Goal: Transaction & Acquisition: Subscribe to service/newsletter

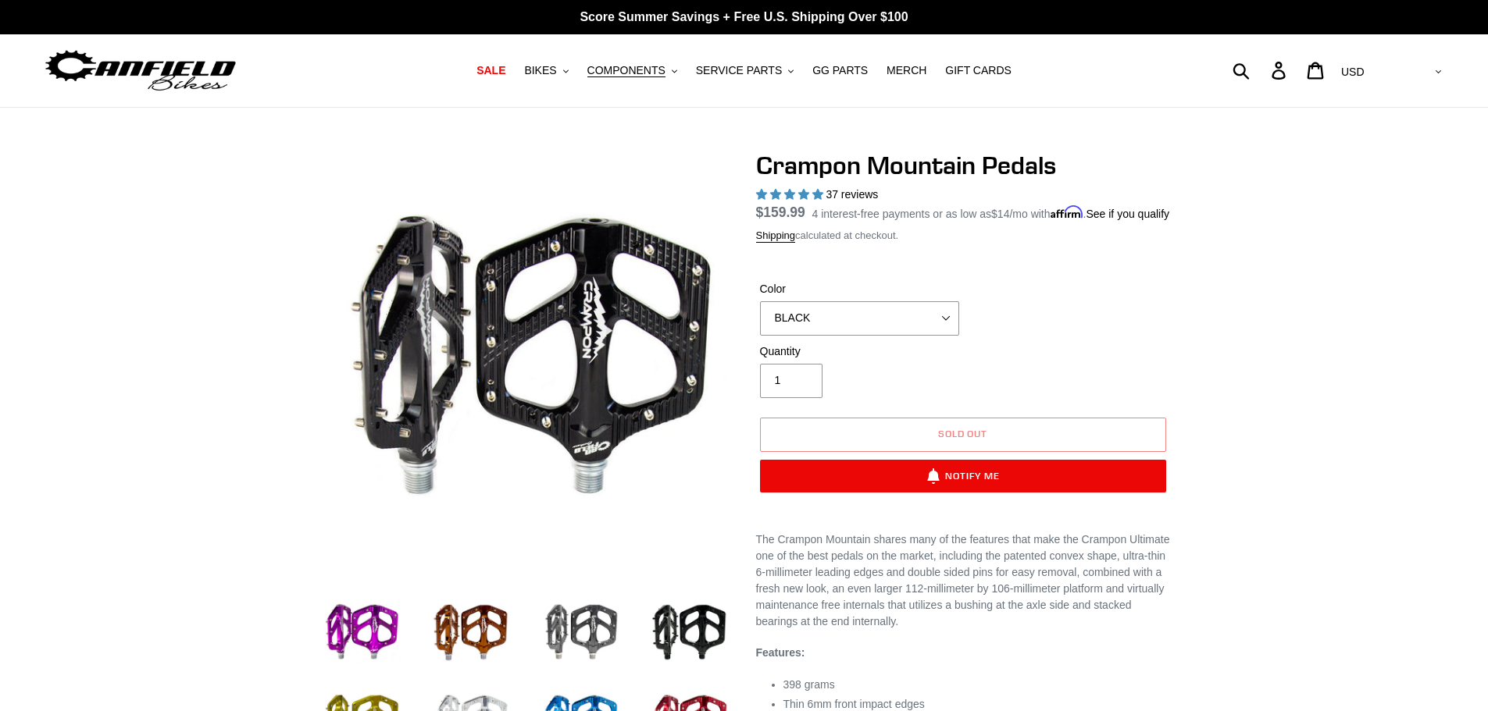
select select "BLACK"
select select "highest-rating"
click at [805, 334] on select "GRAY BLACK STEALTH - Sold out POLISHED RED BLUE BAJA GOLD ORANGE PNW GREEN GOLD…" at bounding box center [859, 318] width 199 height 34
select select "STEALTH - Sold out"
click at [760, 319] on select "GRAY BLACK STEALTH - Sold out POLISHED RED BLUE [GEOGRAPHIC_DATA] ORANGE PNW GR…" at bounding box center [859, 318] width 199 height 34
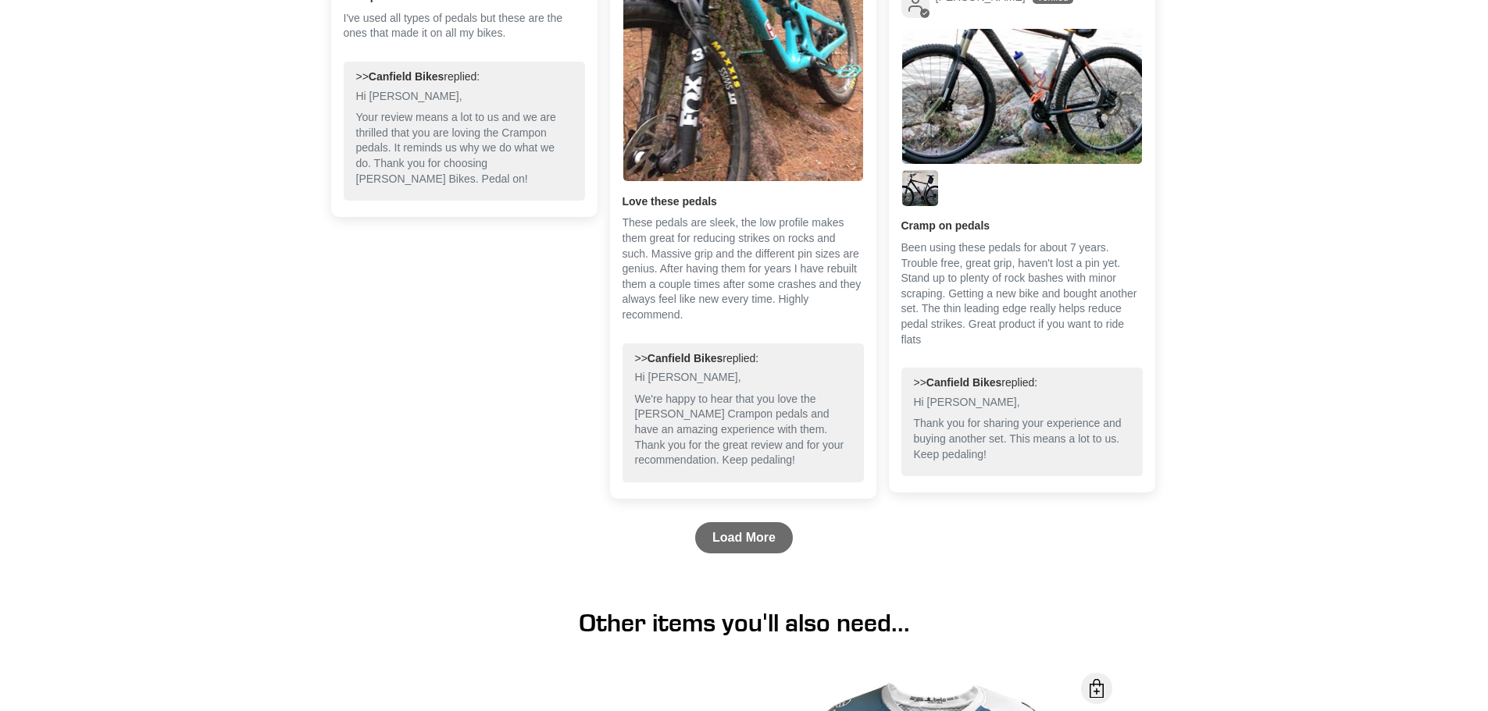
scroll to position [2452, 0]
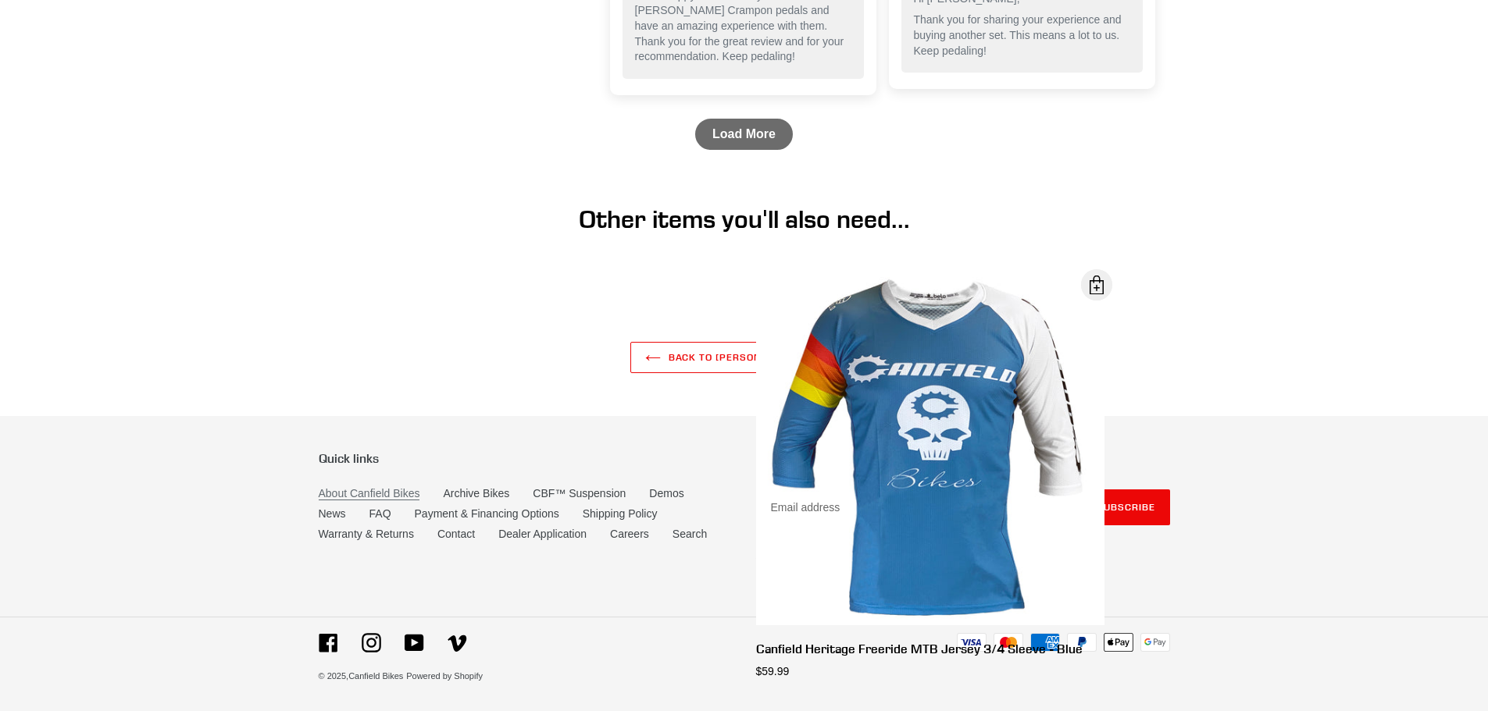
click at [367, 496] on link "About Canfield Bikes" at bounding box center [370, 493] width 102 height 13
click at [473, 533] on link "Contact" at bounding box center [455, 534] width 37 height 13
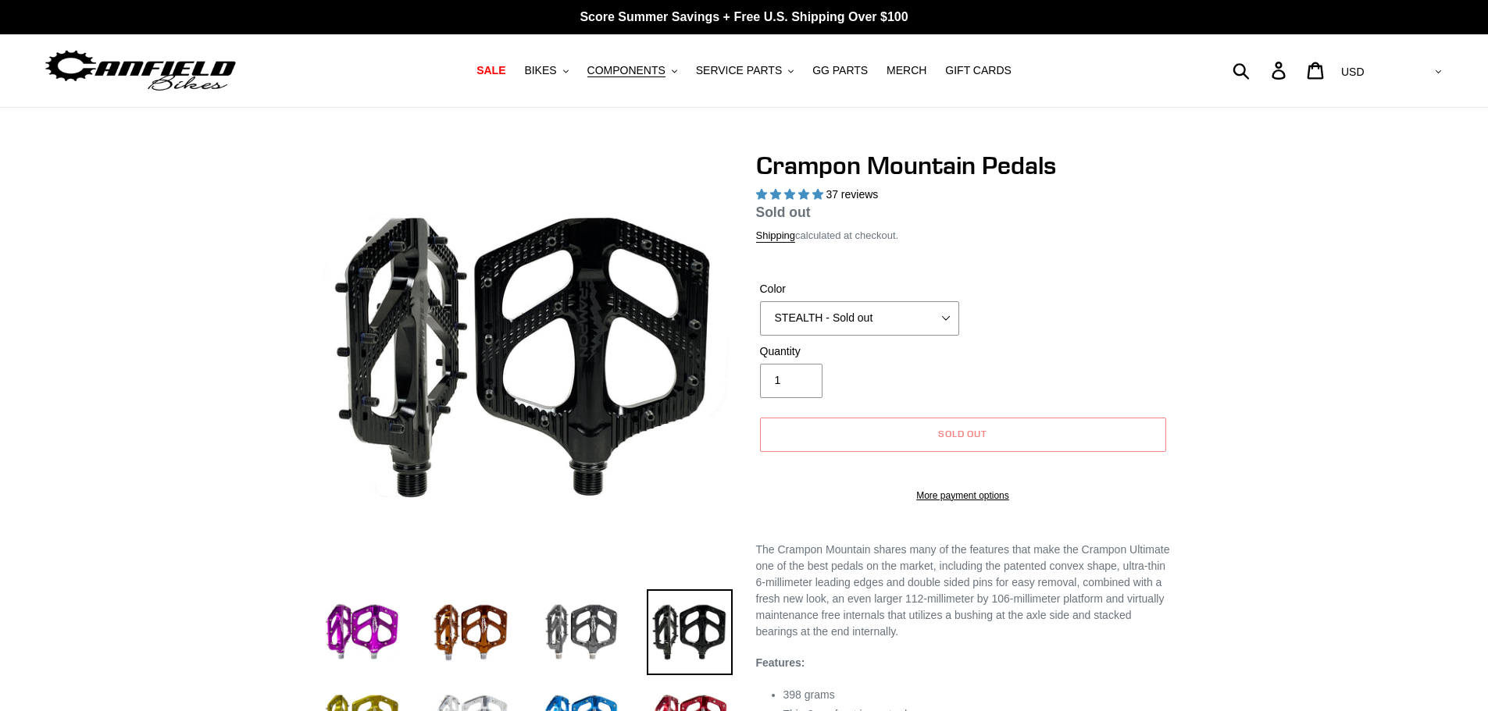
select select "highest-rating"
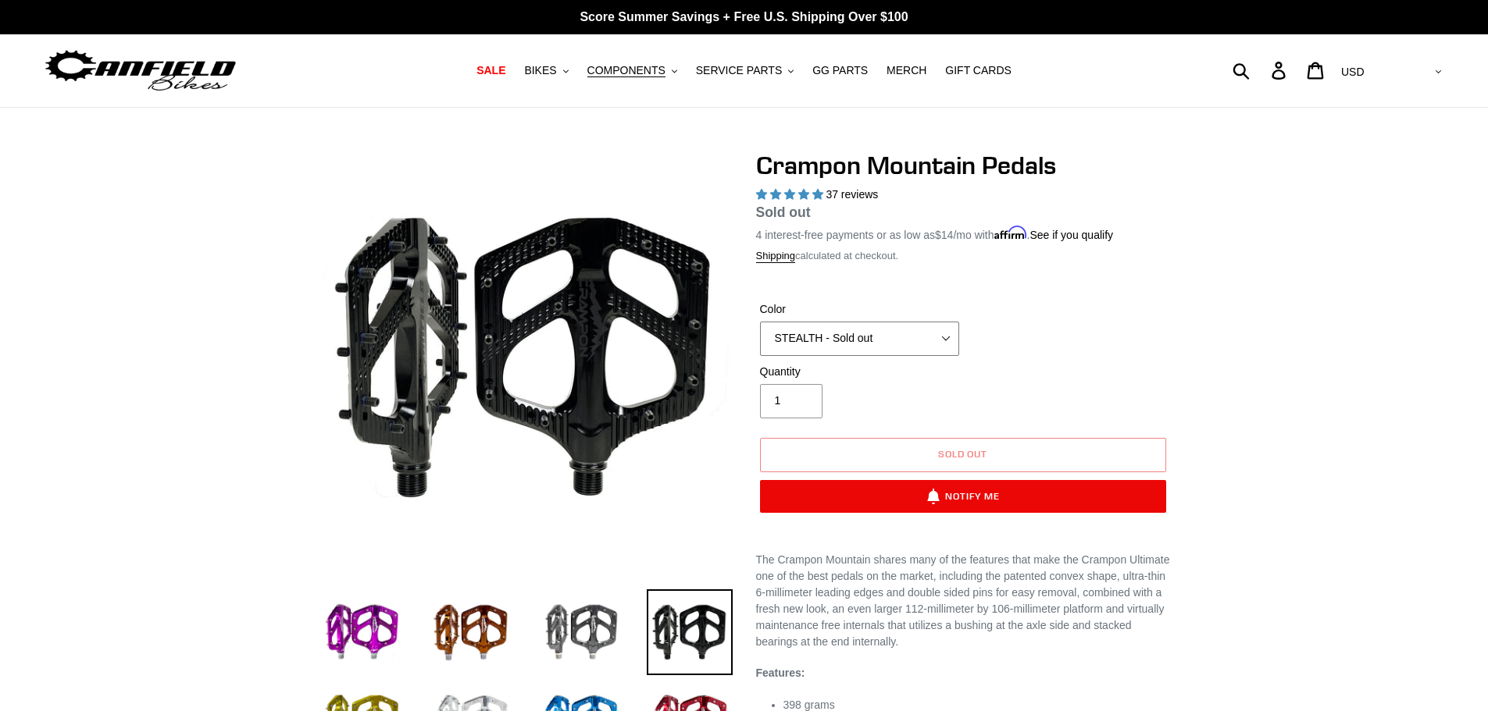
click at [884, 328] on select "GRAY BLACK STEALTH - Sold out POLISHED RED BLUE [GEOGRAPHIC_DATA] ORANGE PNW GR…" at bounding box center [859, 339] width 199 height 34
click at [760, 322] on select "GRAY BLACK STEALTH - Sold out POLISHED RED BLUE [GEOGRAPHIC_DATA] ORANGE PNW GR…" at bounding box center [859, 339] width 199 height 34
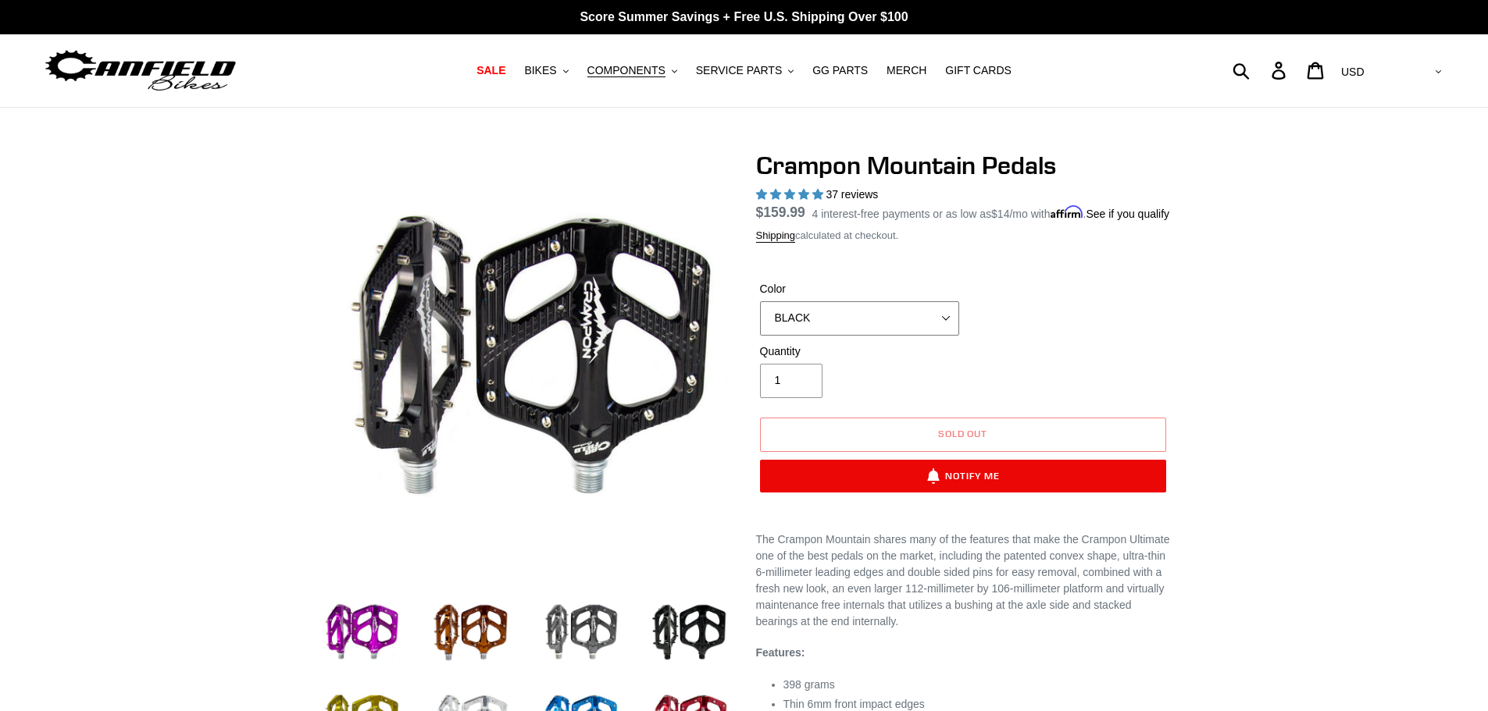
click at [879, 336] on select "GRAY BLACK STEALTH - Sold out POLISHED RED BLUE [GEOGRAPHIC_DATA] ORANGE PNW GR…" at bounding box center [859, 318] width 199 height 34
click at [760, 319] on select "GRAY BLACK STEALTH - Sold out POLISHED RED BLUE [GEOGRAPHIC_DATA] ORANGE PNW GR…" at bounding box center [859, 318] width 199 height 34
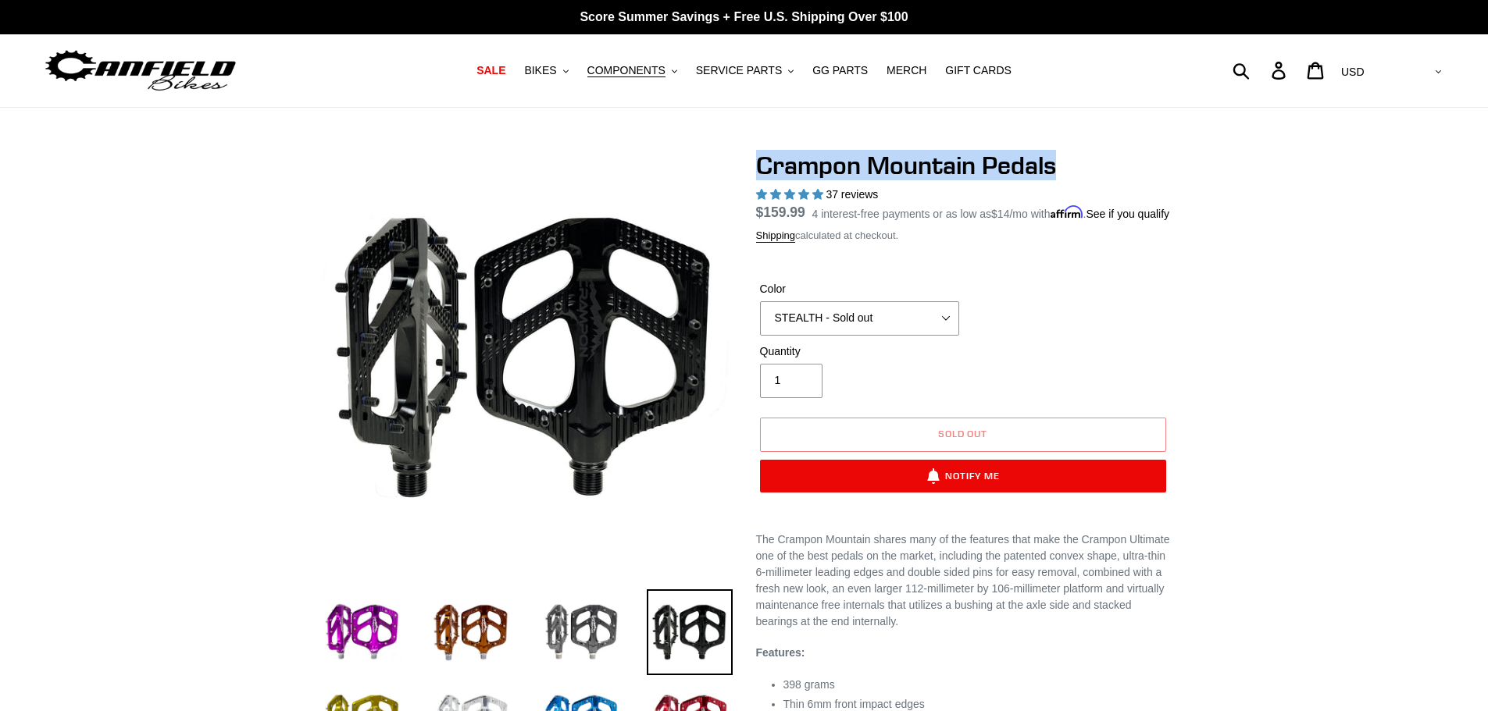
drag, startPoint x: 1061, startPoint y: 162, endPoint x: 747, endPoint y: 165, distance: 314.7
click at [747, 165] on div "Crampon Mountain Pedals 37 reviews Regular price $159.99 Sale price $159.99 On …" at bounding box center [950, 553] width 437 height 805
copy h1 "Crampon Mountain Pedals"
click at [872, 336] on select "GRAY BLACK STEALTH - Sold out POLISHED RED BLUE [GEOGRAPHIC_DATA] ORANGE PNW GR…" at bounding box center [859, 318] width 199 height 34
click at [760, 319] on select "GRAY BLACK STEALTH - Sold out POLISHED RED BLUE [GEOGRAPHIC_DATA] ORANGE PNW GR…" at bounding box center [859, 318] width 199 height 34
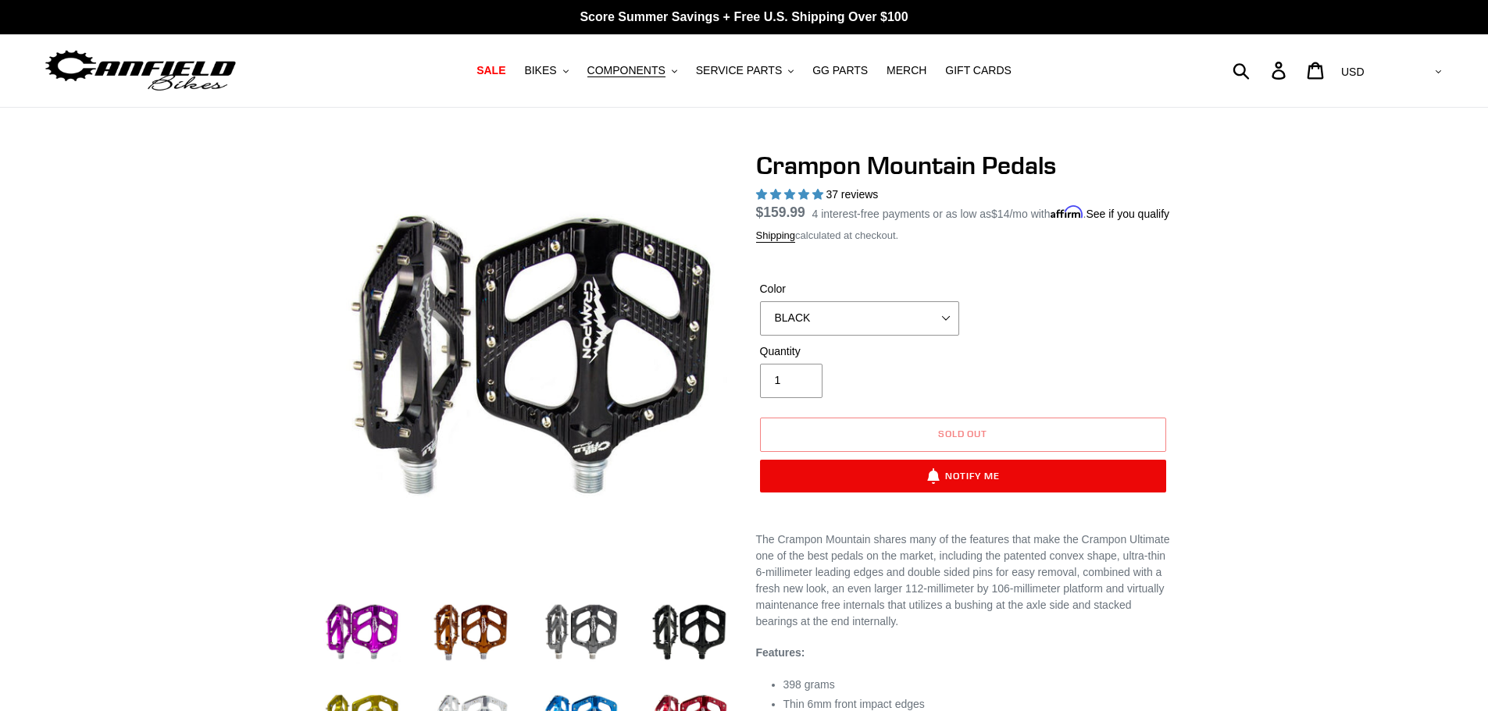
click at [1000, 400] on div "Quantity 1" at bounding box center [963, 375] width 414 height 62
click at [861, 336] on select "GRAY BLACK STEALTH - Sold out POLISHED RED BLUE [GEOGRAPHIC_DATA] ORANGE PNW GR…" at bounding box center [859, 318] width 199 height 34
click at [760, 319] on select "GRAY BLACK STEALTH - Sold out POLISHED RED BLUE [GEOGRAPHIC_DATA] ORANGE PNW GR…" at bounding box center [859, 318] width 199 height 34
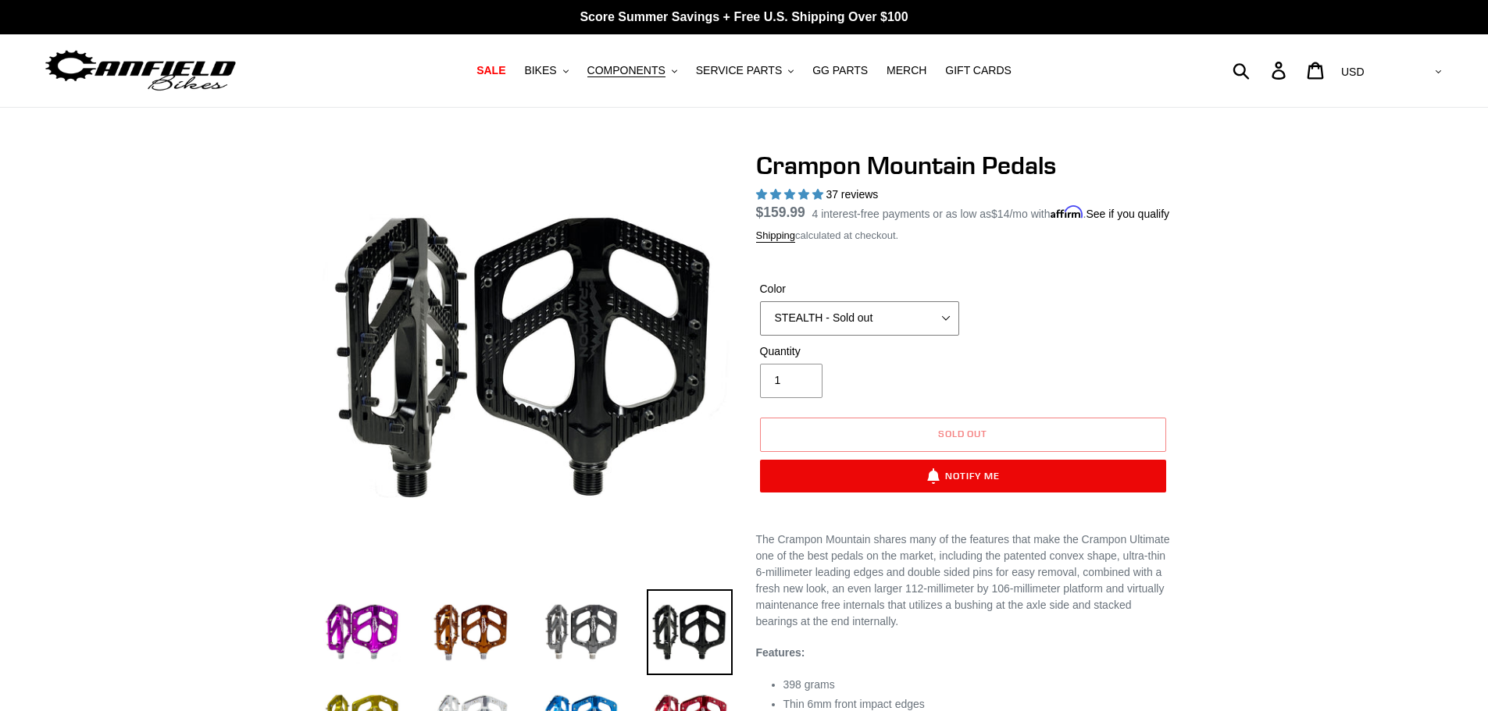
click at [849, 336] on select "GRAY BLACK STEALTH - Sold out POLISHED RED BLUE [GEOGRAPHIC_DATA] ORANGE PNW GR…" at bounding box center [859, 318] width 199 height 34
click at [760, 319] on select "GRAY BLACK STEALTH - Sold out POLISHED RED BLUE [GEOGRAPHIC_DATA] ORANGE PNW GR…" at bounding box center [859, 318] width 199 height 34
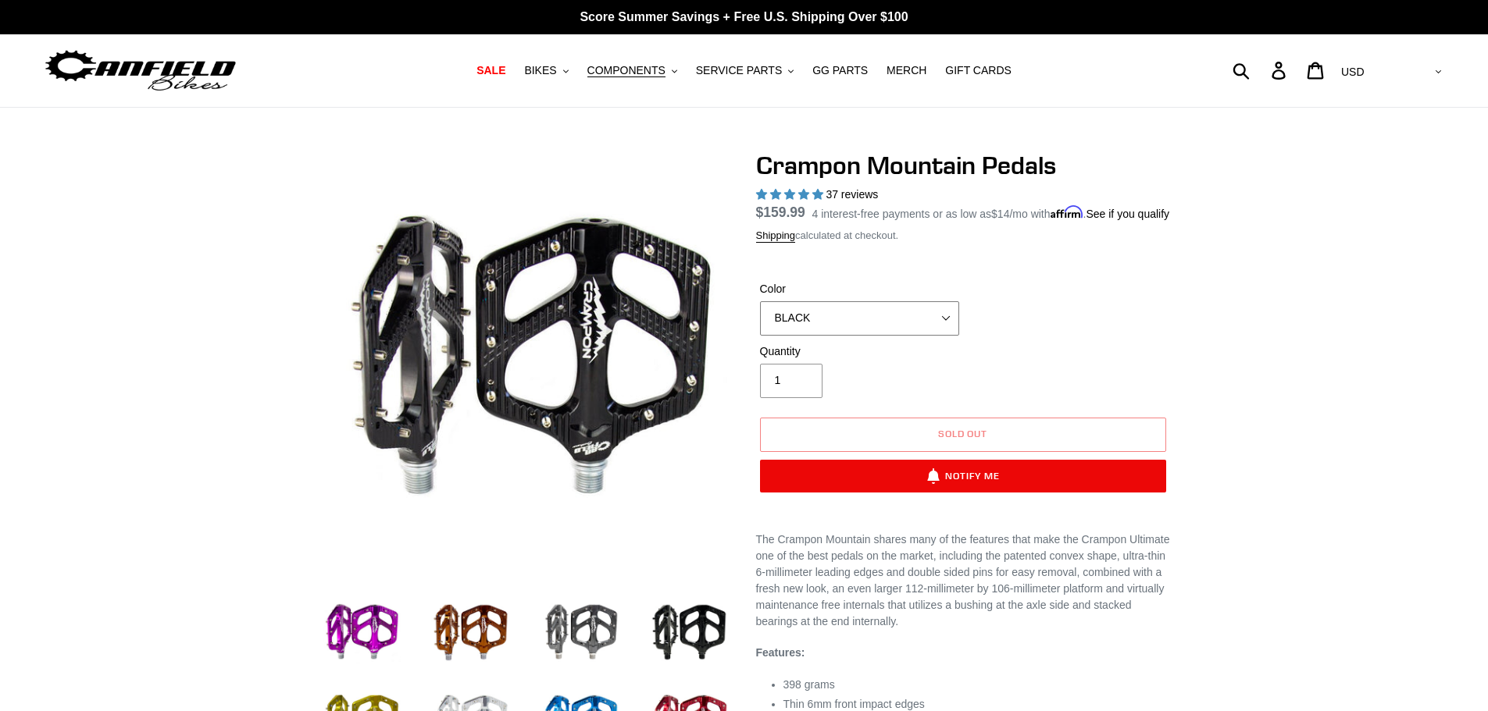
click at [879, 327] on select "GRAY BLACK STEALTH - Sold out POLISHED RED BLUE [GEOGRAPHIC_DATA] ORANGE PNW GR…" at bounding box center [859, 318] width 199 height 34
drag, startPoint x: 1178, startPoint y: 337, endPoint x: 1208, endPoint y: 319, distance: 34.7
click at [1180, 337] on div at bounding box center [744, 553] width 937 height 805
click at [816, 336] on select "GRAY BLACK STEALTH - Sold out POLISHED RED BLUE [GEOGRAPHIC_DATA] ORANGE PNW GR…" at bounding box center [859, 318] width 199 height 34
drag, startPoint x: 1185, startPoint y: 271, endPoint x: 1204, endPoint y: 239, distance: 37.1
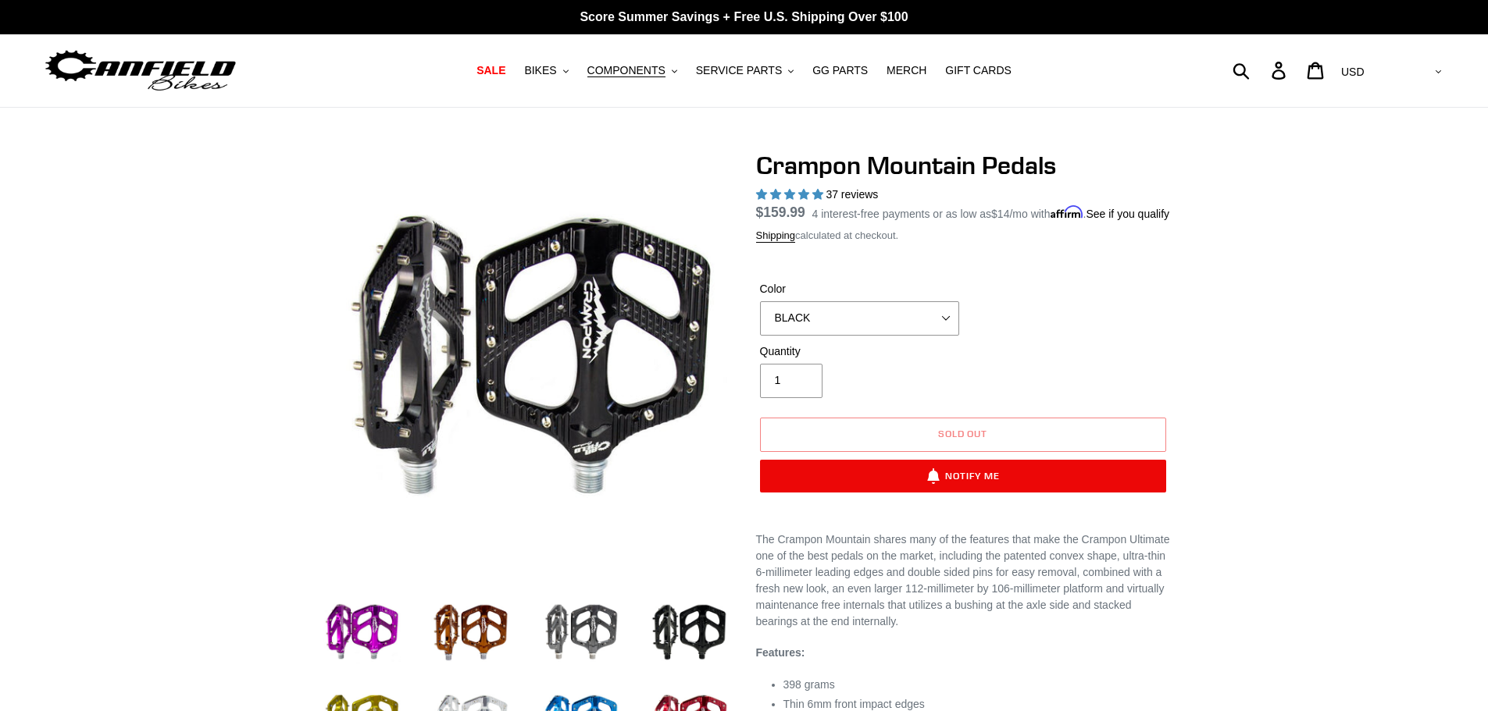
click at [1185, 271] on div at bounding box center [744, 553] width 937 height 805
click at [911, 336] on select "GRAY BLACK STEALTH - Sold out POLISHED RED BLUE [GEOGRAPHIC_DATA] ORANGE PNW GR…" at bounding box center [859, 318] width 199 height 34
click at [760, 319] on select "GRAY BLACK STEALTH - Sold out POLISHED RED BLUE [GEOGRAPHIC_DATA] ORANGE PNW GR…" at bounding box center [859, 318] width 199 height 34
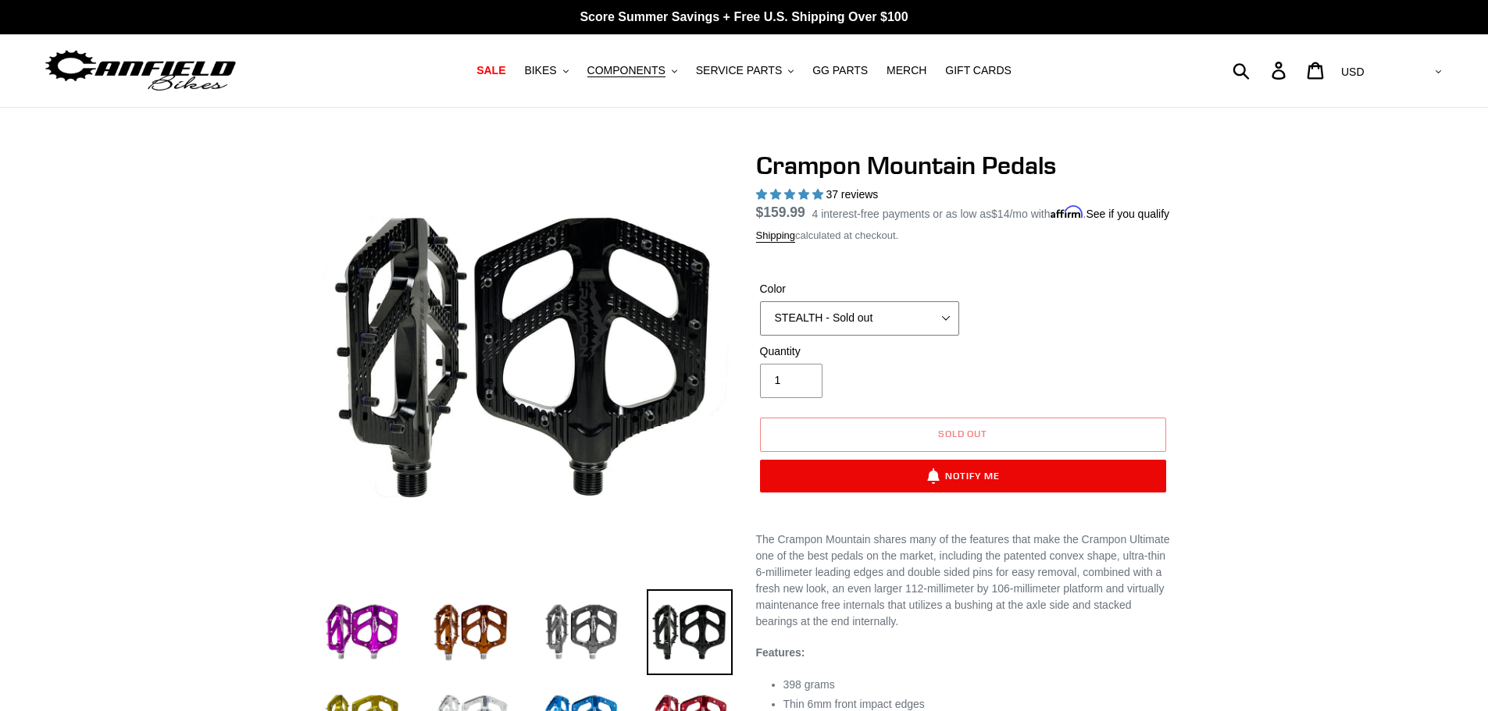
click at [886, 336] on select "GRAY BLACK STEALTH - Sold out POLISHED RED BLUE [GEOGRAPHIC_DATA] ORANGE PNW GR…" at bounding box center [859, 318] width 199 height 34
select select "BLACK"
click at [760, 319] on select "GRAY BLACK STEALTH - Sold out POLISHED RED BLUE [GEOGRAPHIC_DATA] ORANGE PNW GR…" at bounding box center [859, 318] width 199 height 34
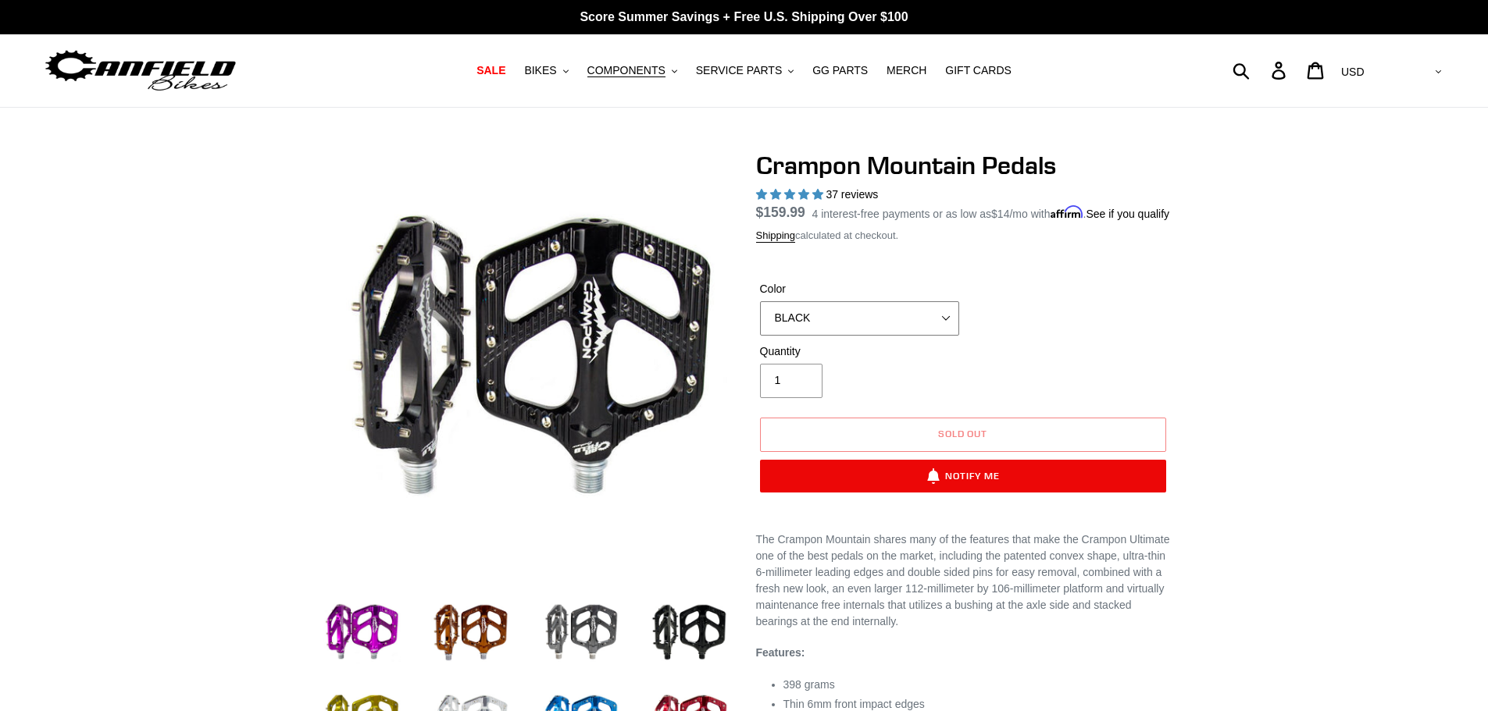
click at [868, 328] on select "GRAY BLACK STEALTH - Sold out POLISHED RED BLUE [GEOGRAPHIC_DATA] ORANGE PNW GR…" at bounding box center [859, 318] width 199 height 34
click at [1250, 292] on div at bounding box center [744, 553] width 1488 height 805
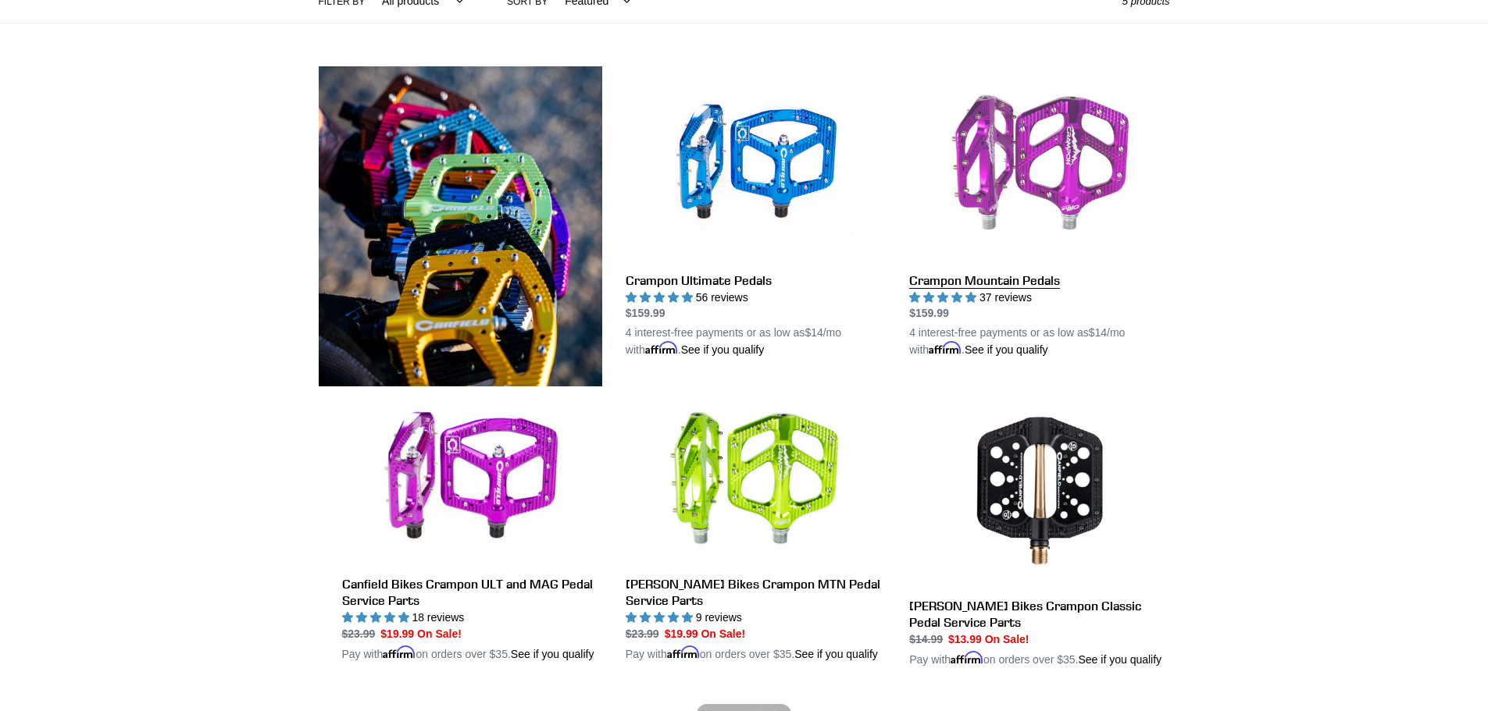
click at [1055, 156] on link "Crampon Mountain Pedals" at bounding box center [1039, 212] width 260 height 293
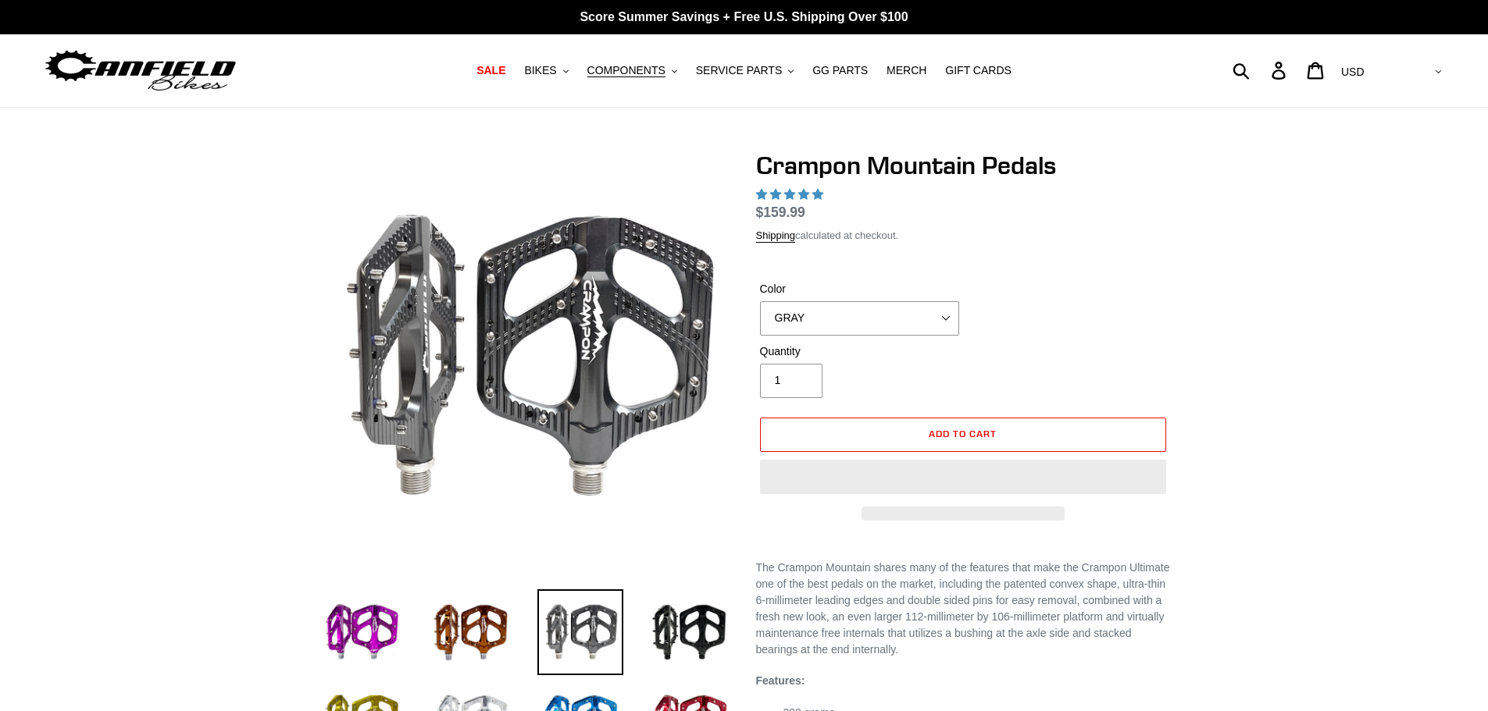
select select "highest-rating"
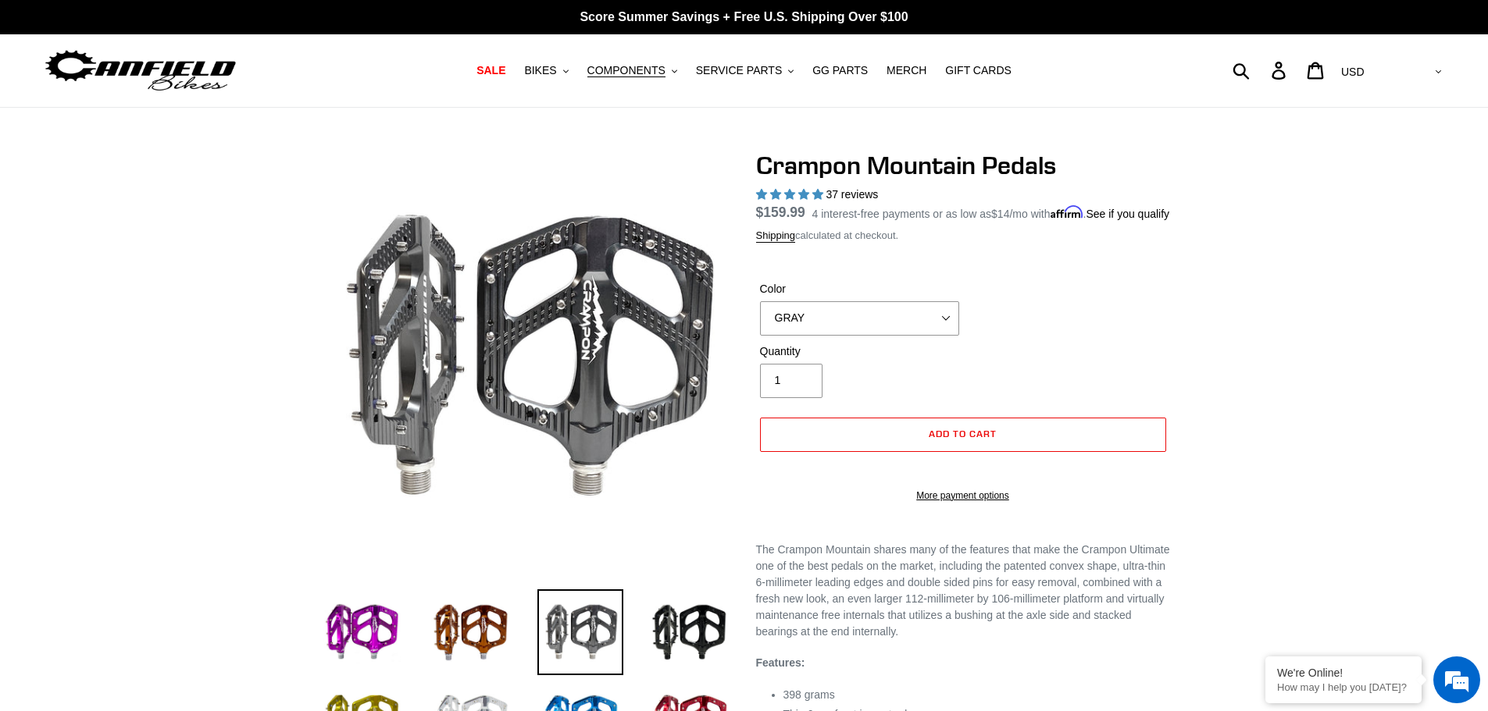
click at [1213, 337] on div at bounding box center [744, 558] width 1488 height 815
click at [805, 329] on select "GRAY BLACK STEALTH - Sold out POLISHED RED BLUE [GEOGRAPHIC_DATA] ORANGE PNW GR…" at bounding box center [859, 318] width 199 height 34
click at [760, 319] on select "GRAY BLACK STEALTH - Sold out POLISHED RED BLUE [GEOGRAPHIC_DATA] ORANGE PNW GR…" at bounding box center [859, 318] width 199 height 34
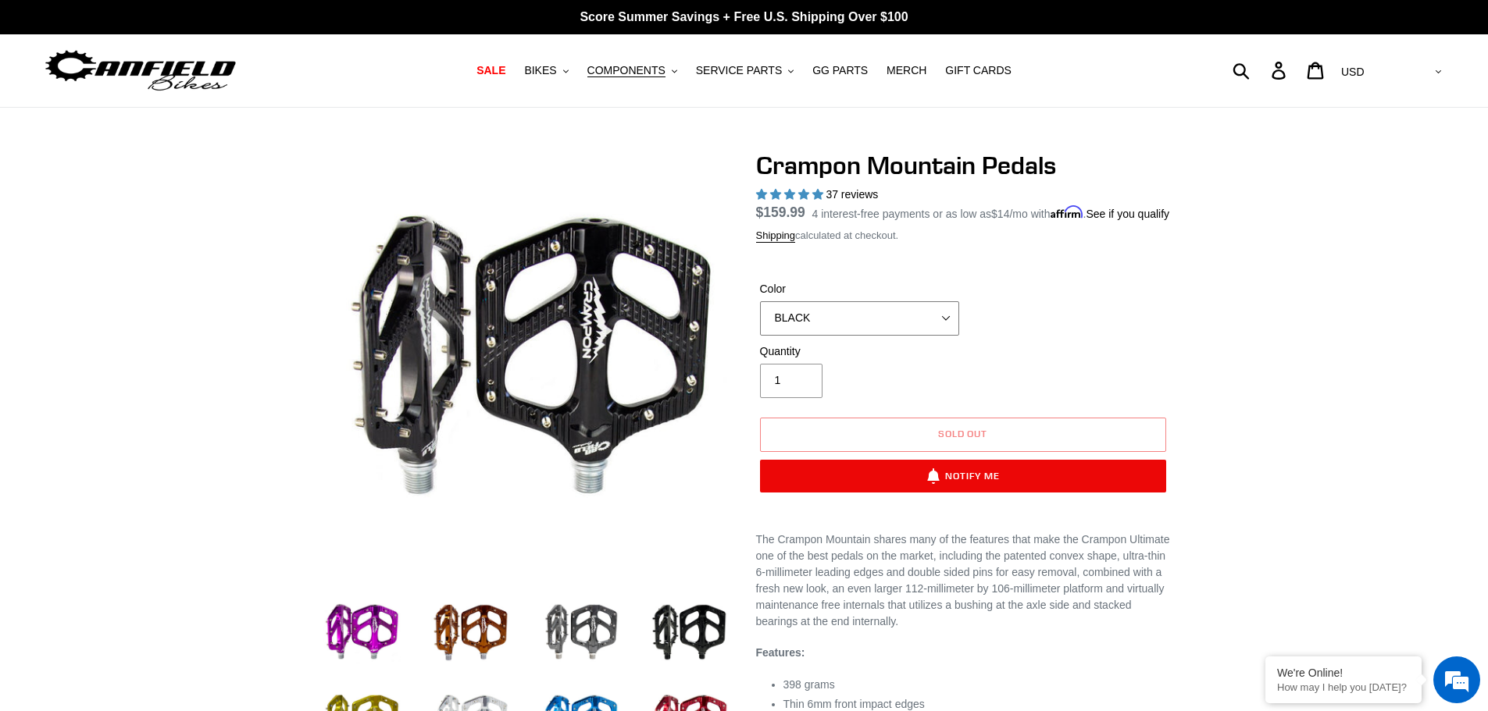
click at [869, 336] on select "GRAY BLACK STEALTH - Sold out POLISHED RED BLUE [GEOGRAPHIC_DATA] ORANGE PNW GR…" at bounding box center [859, 318] width 199 height 34
click at [862, 336] on select "GRAY BLACK STEALTH - Sold out POLISHED RED BLUE [GEOGRAPHIC_DATA] ORANGE PNW GR…" at bounding box center [859, 318] width 199 height 34
click at [760, 319] on select "GRAY BLACK STEALTH - Sold out POLISHED RED BLUE [GEOGRAPHIC_DATA] ORANGE PNW GR…" at bounding box center [859, 318] width 199 height 34
click at [853, 398] on div "Quantity 1" at bounding box center [859, 371] width 207 height 55
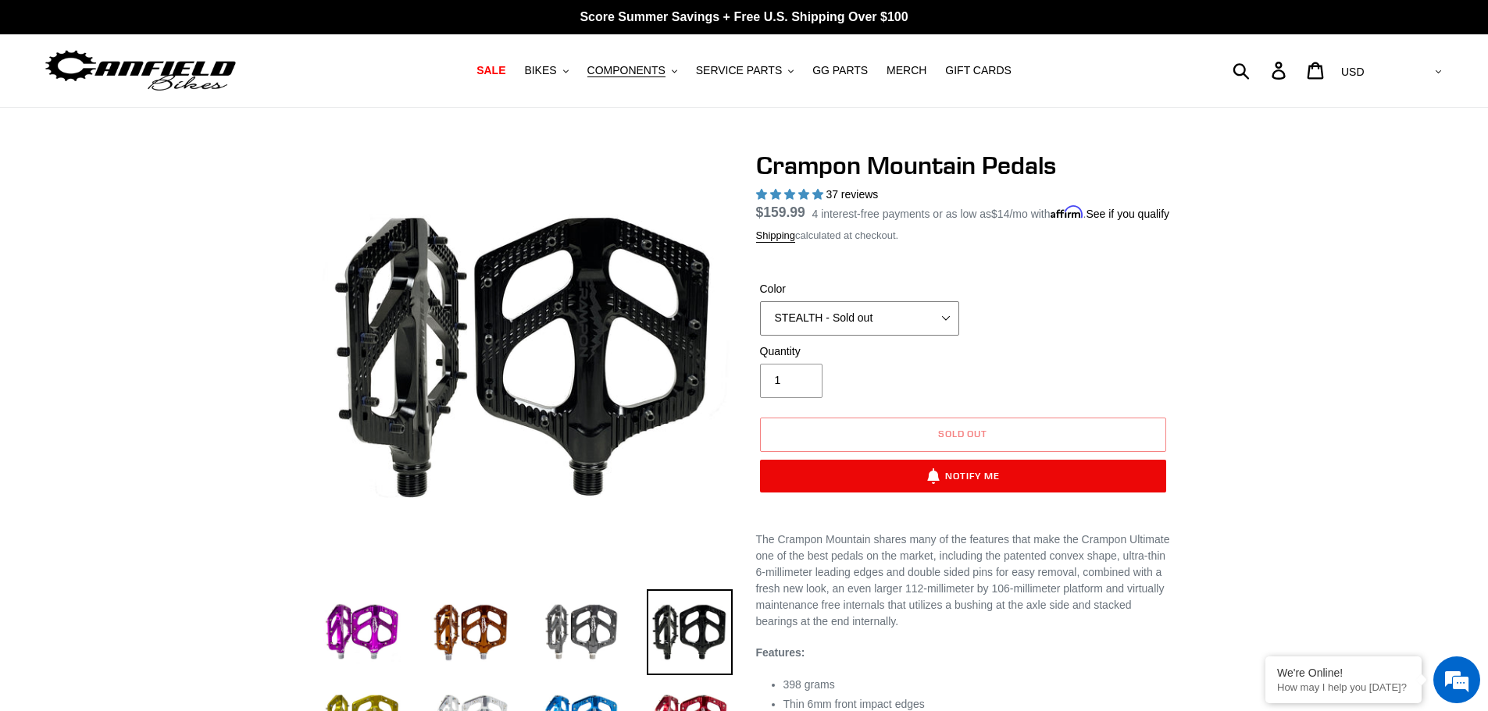
click at [836, 336] on select "GRAY BLACK STEALTH - Sold out POLISHED RED BLUE [GEOGRAPHIC_DATA] ORANGE PNW GR…" at bounding box center [859, 318] width 199 height 34
click at [760, 319] on select "GRAY BLACK STEALTH - Sold out POLISHED RED BLUE [GEOGRAPHIC_DATA] ORANGE PNW GR…" at bounding box center [859, 318] width 199 height 34
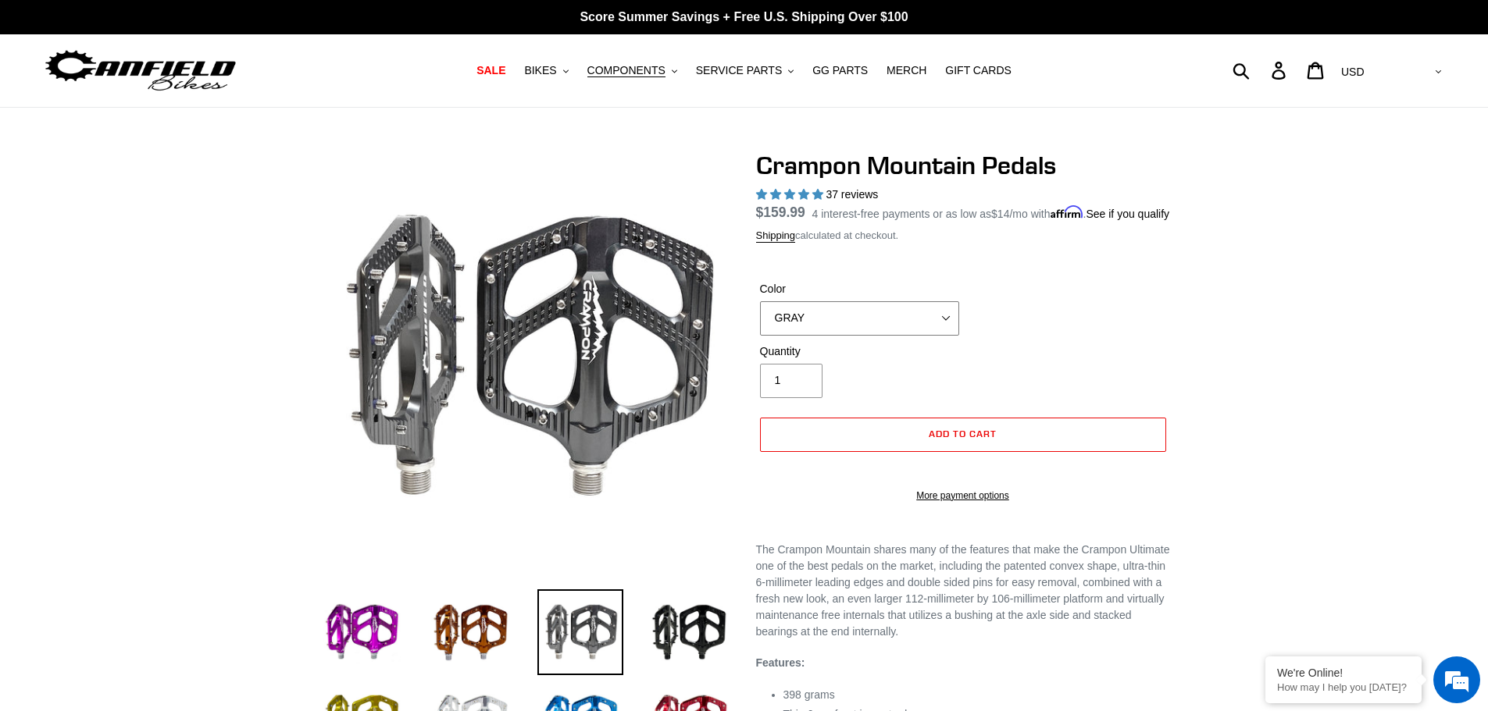
click at [834, 336] on select "GRAY BLACK STEALTH - Sold out POLISHED RED BLUE [GEOGRAPHIC_DATA] ORANGE PNW GR…" at bounding box center [859, 318] width 199 height 34
click at [862, 336] on select "GRAY BLACK STEALTH - Sold out POLISHED RED BLUE [GEOGRAPHIC_DATA] ORANGE PNW GR…" at bounding box center [859, 318] width 199 height 34
click at [1117, 324] on div "Color GRAY BLACK STEALTH - Sold out POLISHED RED BLUE [GEOGRAPHIC_DATA] ORANGE …" at bounding box center [963, 312] width 414 height 62
click at [897, 336] on select "GRAY BLACK STEALTH - Sold out POLISHED RED BLUE [GEOGRAPHIC_DATA] ORANGE PNW GR…" at bounding box center [859, 318] width 199 height 34
click at [760, 319] on select "GRAY BLACK STEALTH - Sold out POLISHED RED BLUE [GEOGRAPHIC_DATA] ORANGE PNW GR…" at bounding box center [859, 318] width 199 height 34
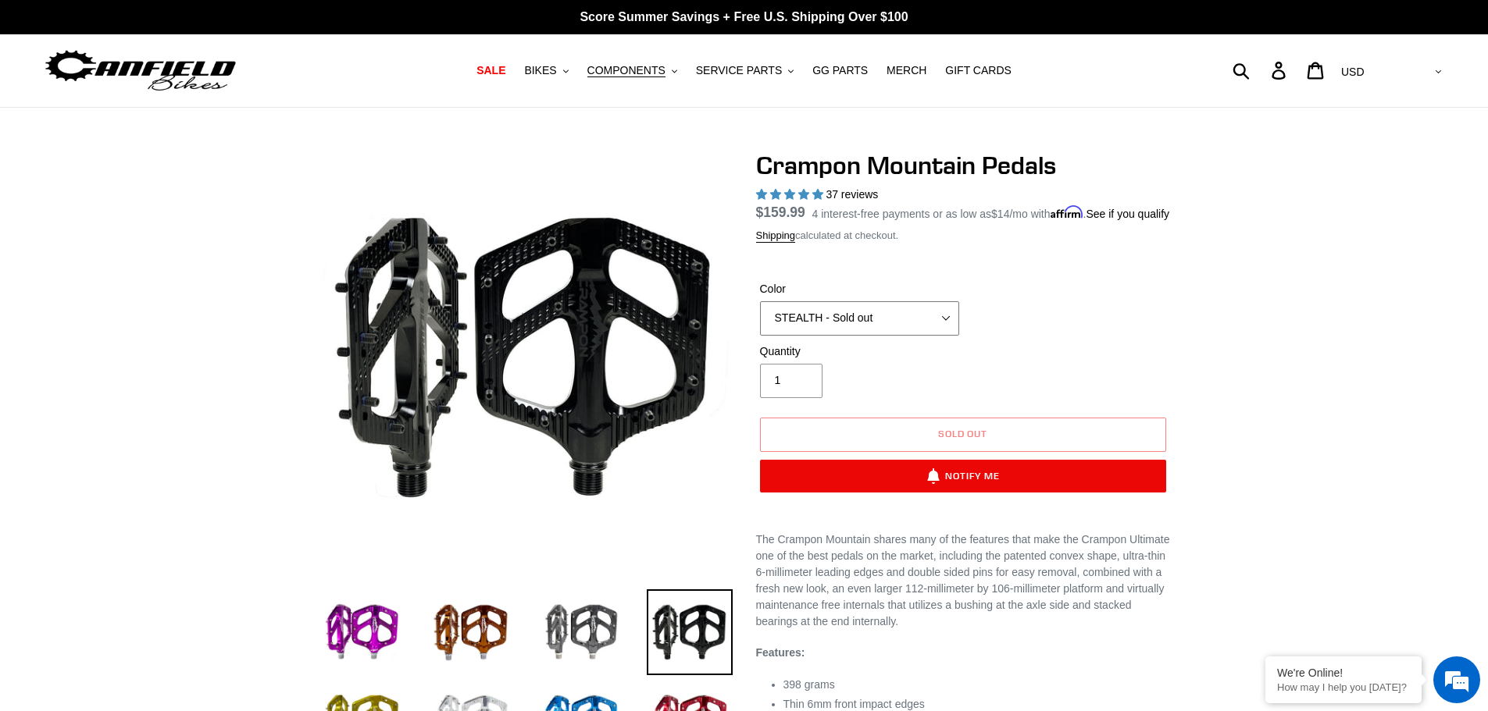
click at [875, 327] on select "GRAY BLACK STEALTH - Sold out POLISHED RED BLUE [GEOGRAPHIC_DATA] ORANGE PNW GR…" at bounding box center [859, 318] width 199 height 34
click at [760, 319] on select "GRAY BLACK STEALTH - Sold out POLISHED RED BLUE [GEOGRAPHIC_DATA] ORANGE PNW GR…" at bounding box center [859, 318] width 199 height 34
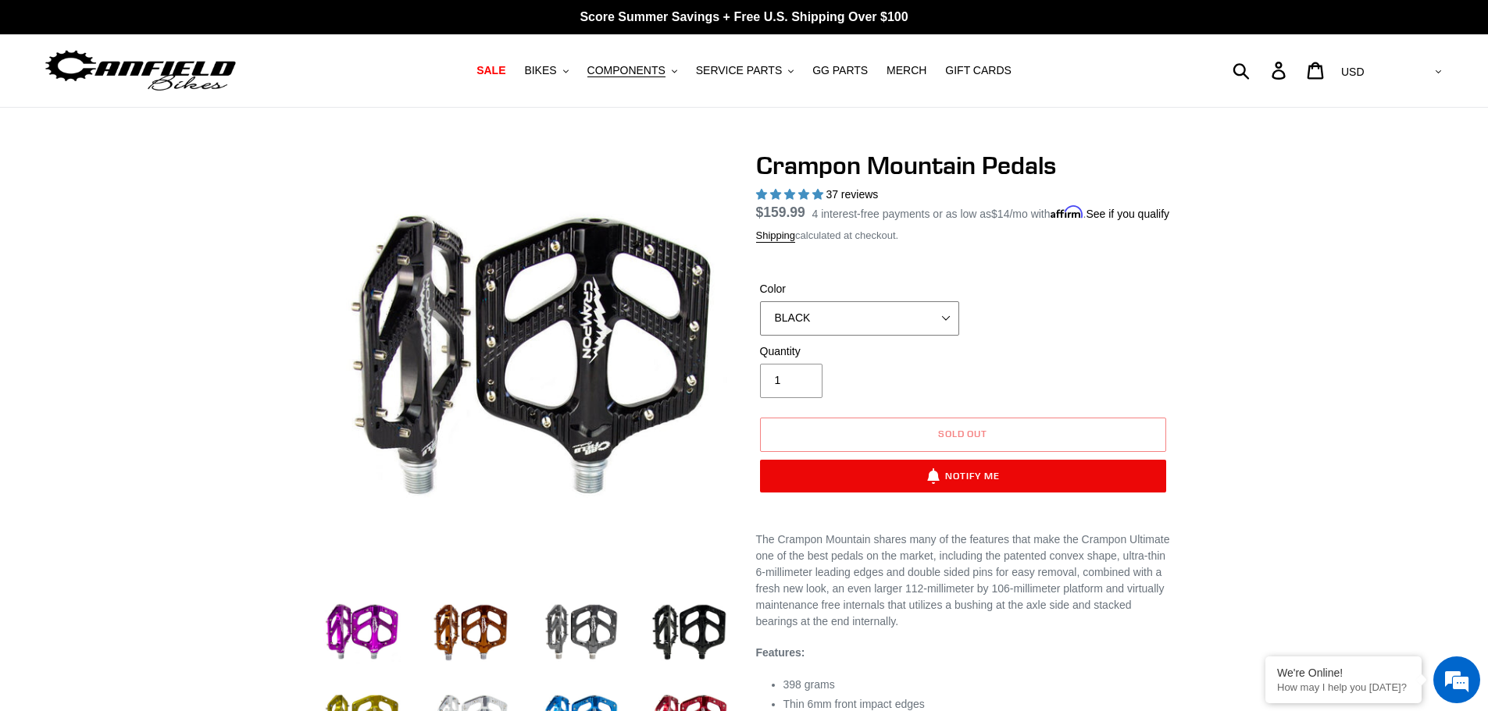
click at [893, 336] on select "GRAY BLACK STEALTH - Sold out POLISHED RED BLUE [GEOGRAPHIC_DATA] ORANGE PNW GR…" at bounding box center [859, 318] width 199 height 34
click at [760, 319] on select "GRAY BLACK STEALTH - Sold out POLISHED RED BLUE [GEOGRAPHIC_DATA] ORANGE PNW GR…" at bounding box center [859, 318] width 199 height 34
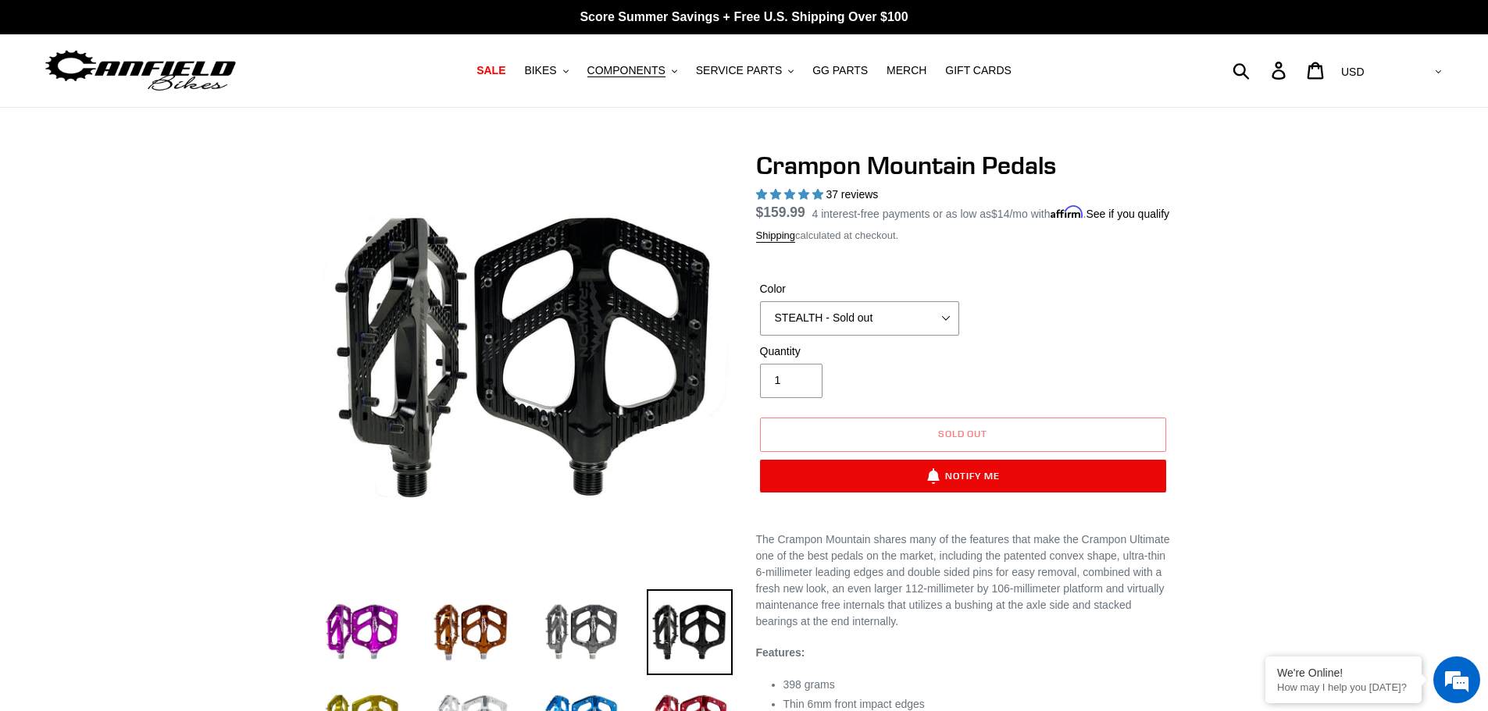
click at [1319, 319] on div at bounding box center [744, 553] width 1488 height 805
click at [885, 336] on select "GRAY BLACK STEALTH - Sold out POLISHED RED BLUE [GEOGRAPHIC_DATA] ORANGE PNW GR…" at bounding box center [859, 318] width 199 height 34
click at [760, 319] on select "GRAY BLACK STEALTH - Sold out POLISHED RED BLUE [GEOGRAPHIC_DATA] ORANGE PNW GR…" at bounding box center [859, 318] width 199 height 34
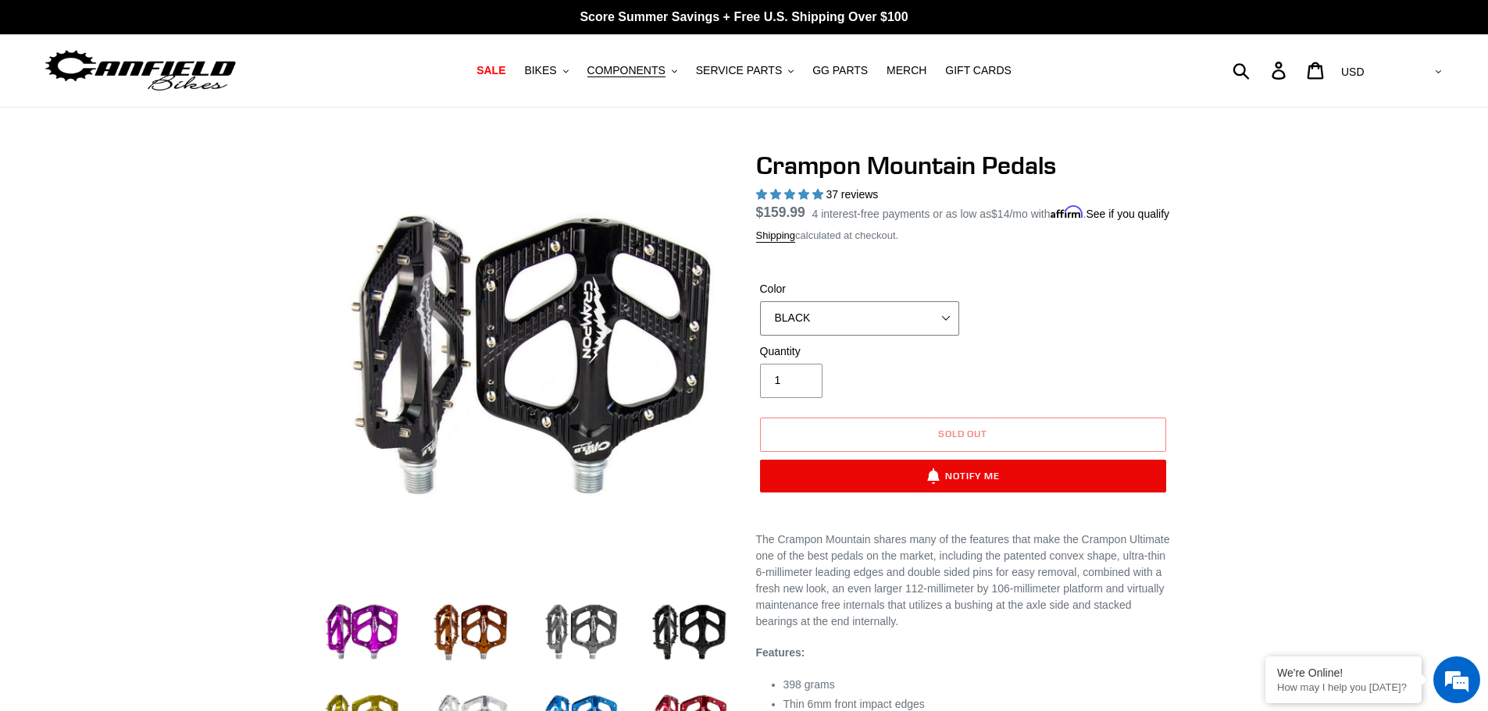
click at [841, 336] on select "GRAY BLACK STEALTH - Sold out POLISHED RED BLUE [GEOGRAPHIC_DATA] ORANGE PNW GR…" at bounding box center [859, 318] width 199 height 34
click at [760, 319] on select "GRAY BLACK STEALTH - Sold out POLISHED RED BLUE [GEOGRAPHIC_DATA] ORANGE PNW GR…" at bounding box center [859, 318] width 199 height 34
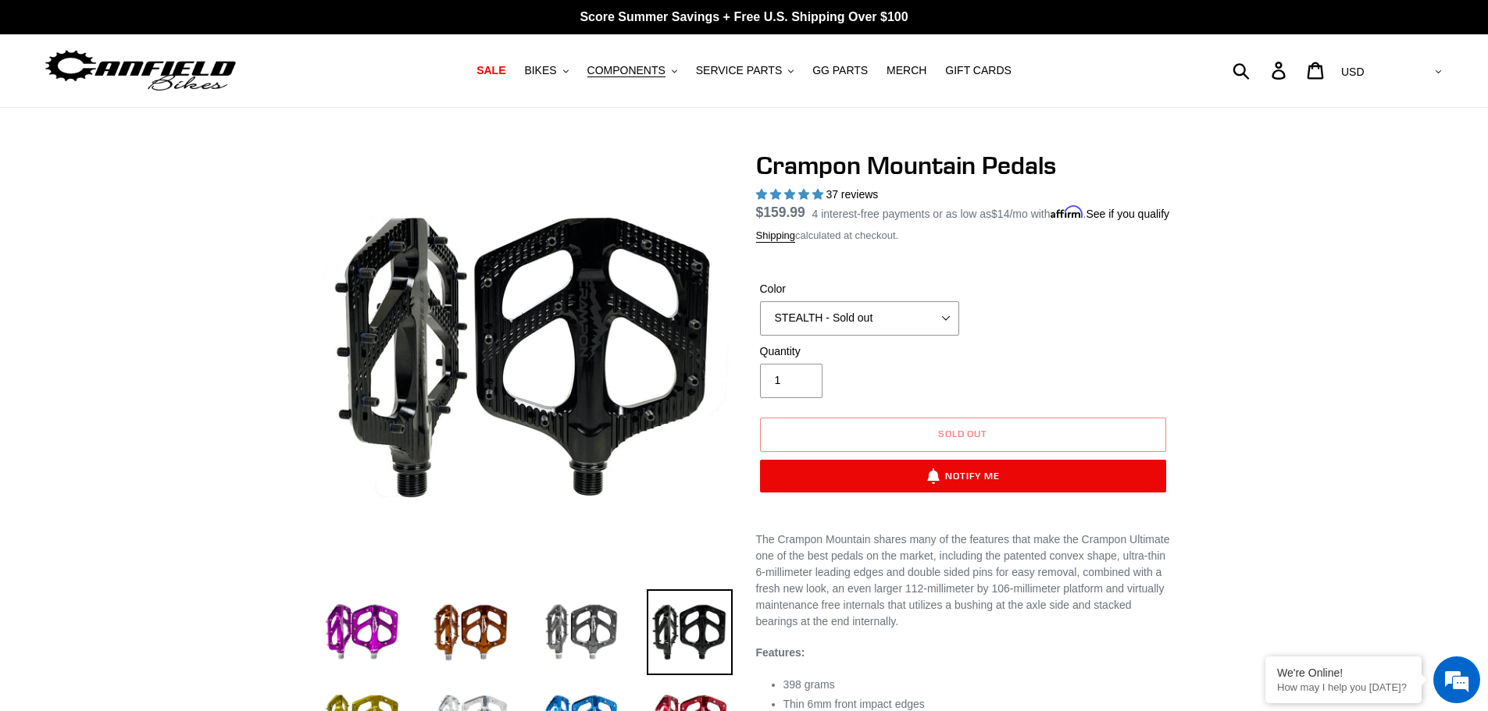
click at [872, 380] on div "Quantity 1" at bounding box center [859, 371] width 207 height 55
click at [833, 336] on select "GRAY BLACK STEALTH - Sold out POLISHED RED BLUE [GEOGRAPHIC_DATA] ORANGE PNW GR…" at bounding box center [859, 318] width 199 height 34
click at [760, 319] on select "GRAY BLACK STEALTH - Sold out POLISHED RED BLUE [GEOGRAPHIC_DATA] ORANGE PNW GR…" at bounding box center [859, 318] width 199 height 34
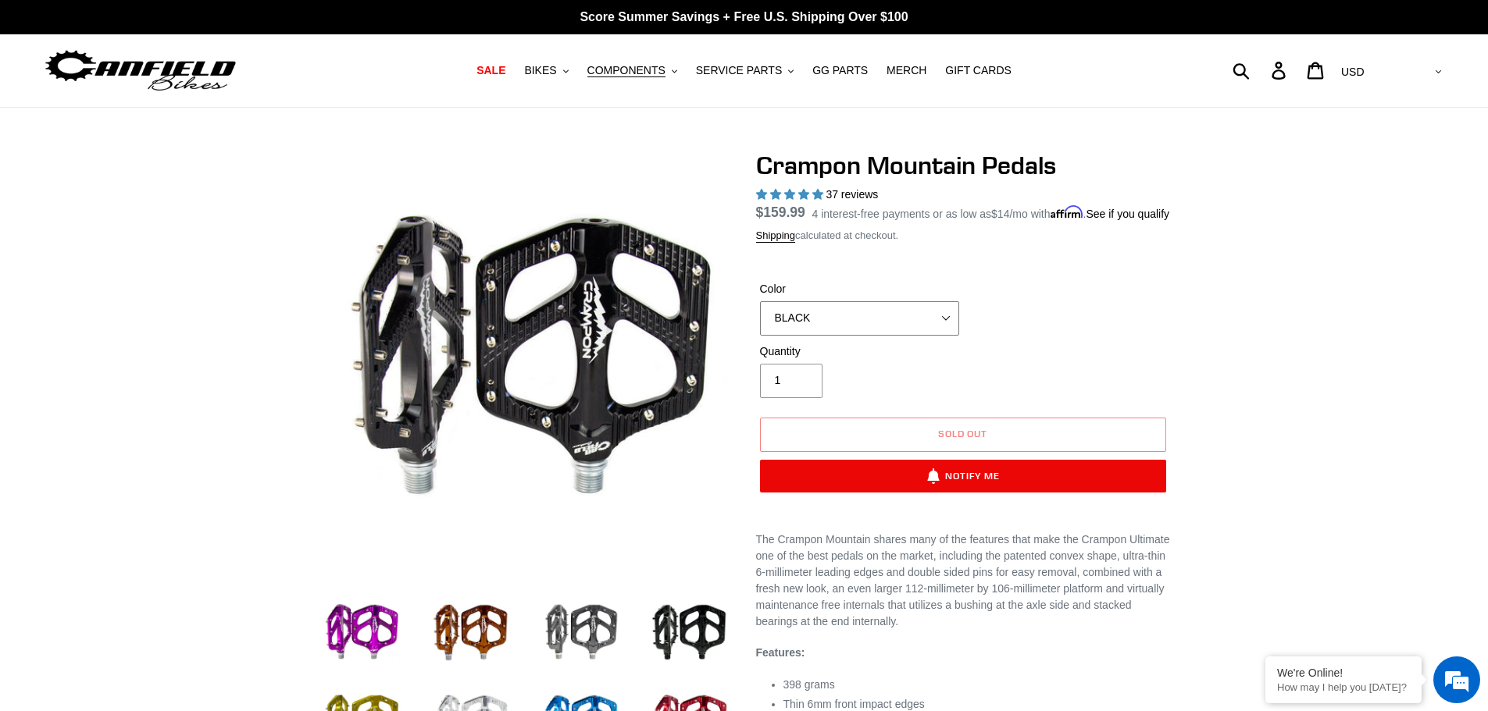
click at [906, 329] on select "GRAY BLACK STEALTH - Sold out POLISHED RED BLUE [GEOGRAPHIC_DATA] ORANGE PNW GR…" at bounding box center [859, 318] width 199 height 34
select select "STEALTH - Sold out"
click at [760, 319] on select "GRAY BLACK STEALTH - Sold out POLISHED RED BLUE [GEOGRAPHIC_DATA] ORANGE PNW GR…" at bounding box center [859, 318] width 199 height 34
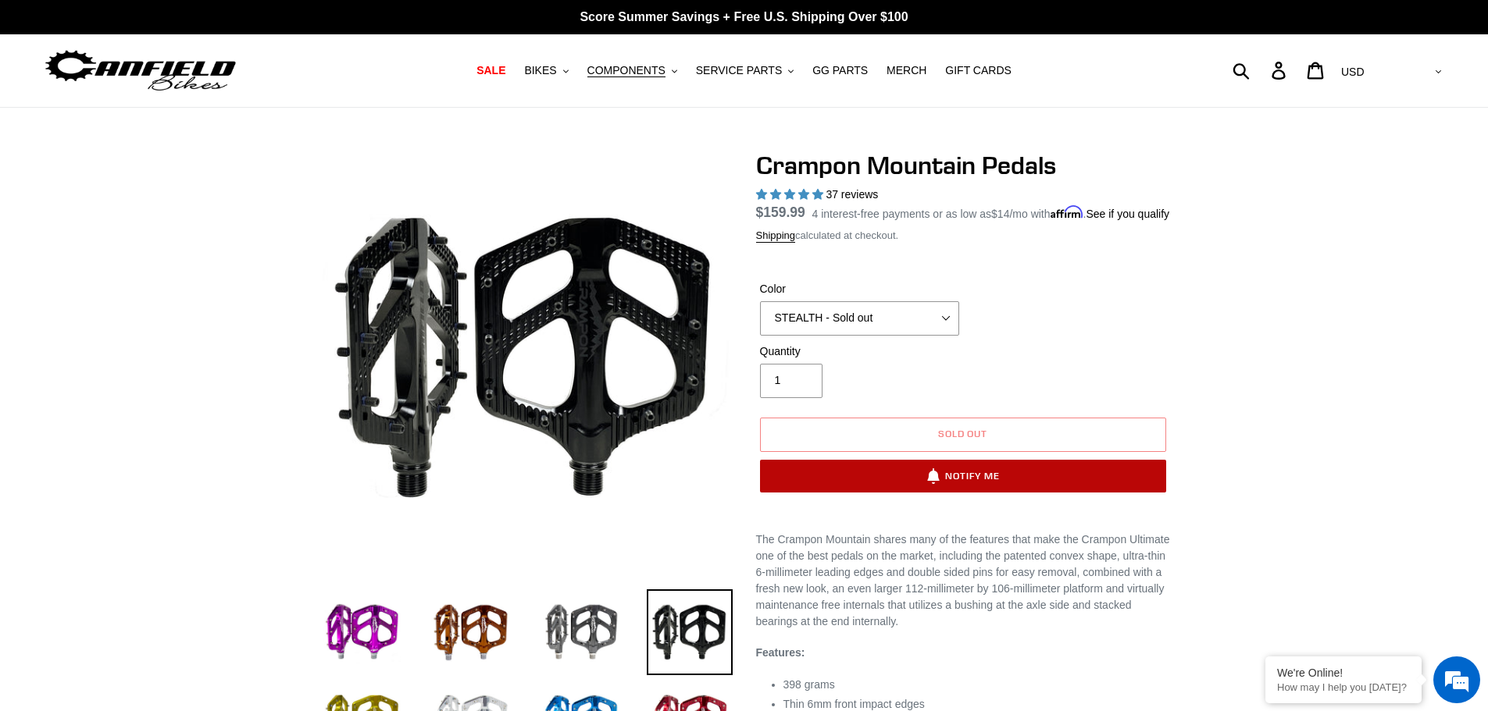
click at [991, 493] on button "Notify Me" at bounding box center [963, 476] width 406 height 33
select select "33045113503819"
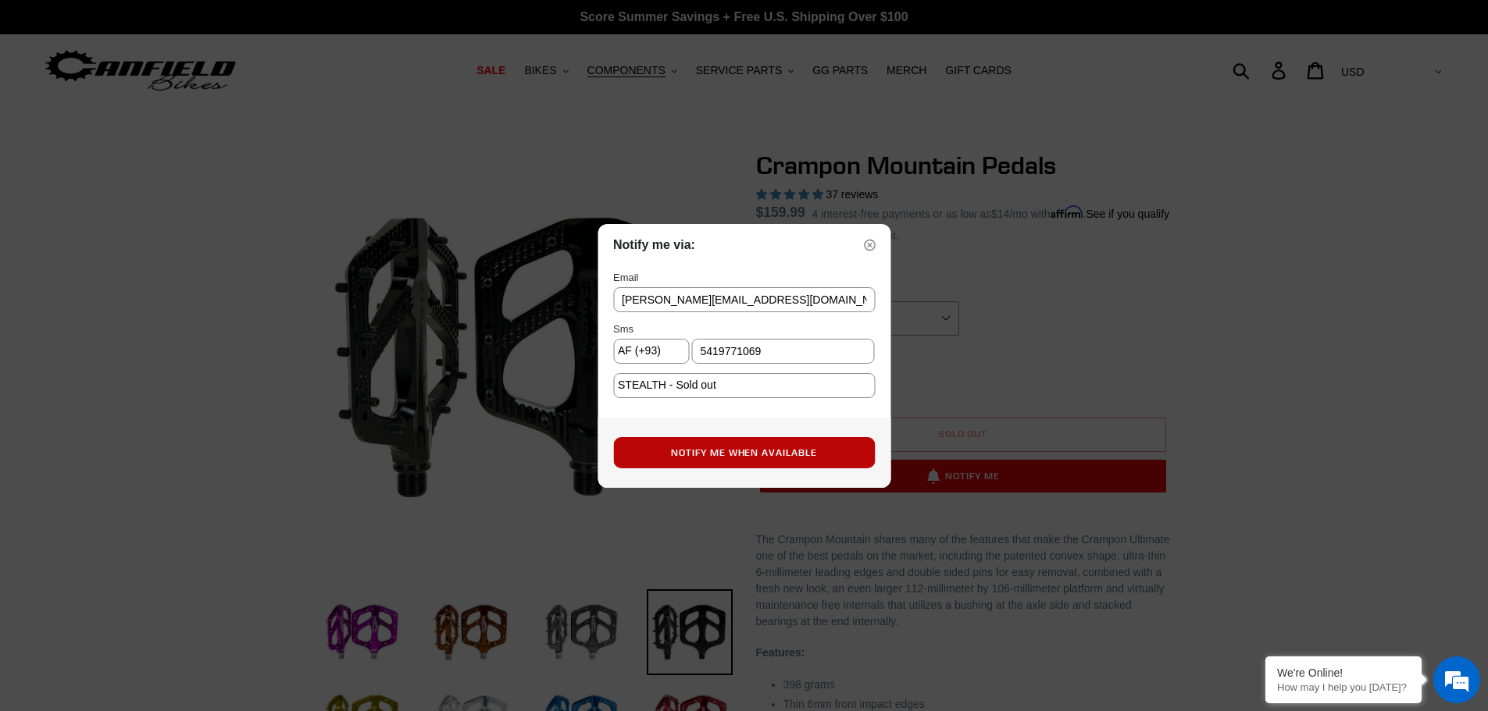
click at [828, 461] on button "Notify Me When Available" at bounding box center [744, 452] width 262 height 31
